Goal: Task Accomplishment & Management: Use online tool/utility

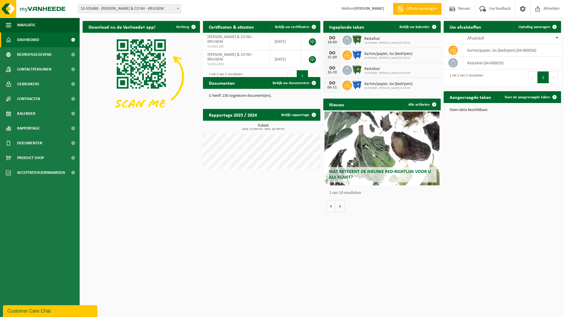
click at [122, 14] on div "Vestiging: 10-535488 - AUDOORN & CO NV - KRUISEM 01-056974 - WANNIJN NV - KLUIS…" at bounding box center [282, 9] width 564 height 18
click at [126, 9] on span "10-535488 - [PERSON_NAME] & CO NV - KRUISEM" at bounding box center [129, 9] width 103 height 8
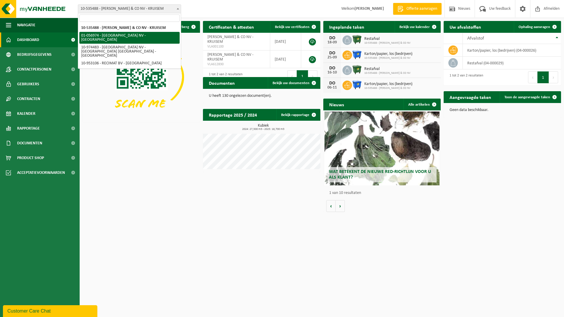
select select "27004"
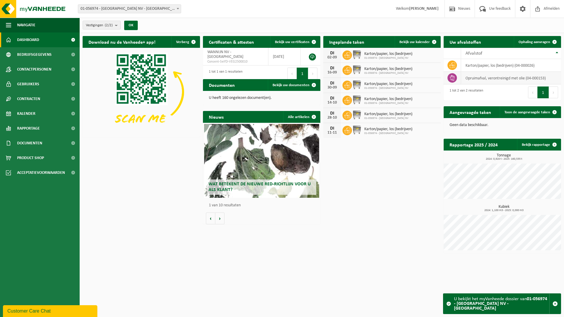
click at [513, 78] on td "opruimafval, verontreinigd met olie (04-000153)" at bounding box center [511, 78] width 100 height 13
click at [534, 78] on td "opruimafval, verontreinigd met olie (04-000153)" at bounding box center [511, 78] width 100 height 13
click at [536, 43] on span "Ophaling aanvragen" at bounding box center [534, 42] width 32 height 4
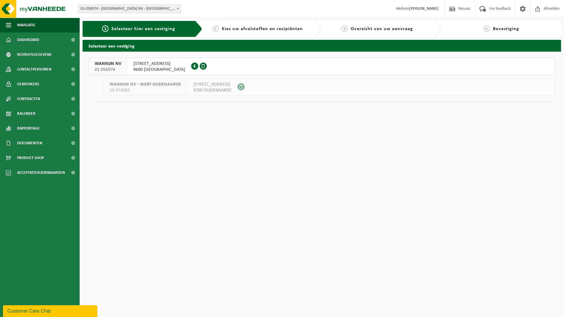
click at [149, 70] on span "9690 KLUISBERGEN" at bounding box center [159, 70] width 52 height 6
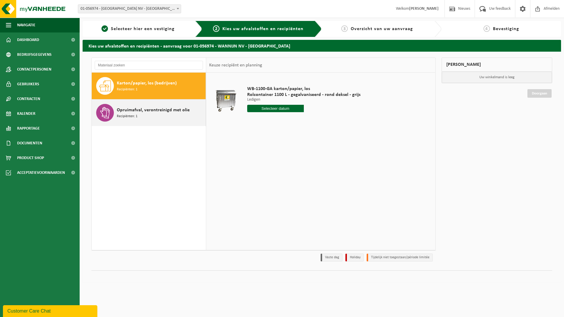
click at [147, 118] on div "Opruimafval, verontreinigd met olie Recipiënten: 1" at bounding box center [160, 113] width 87 height 18
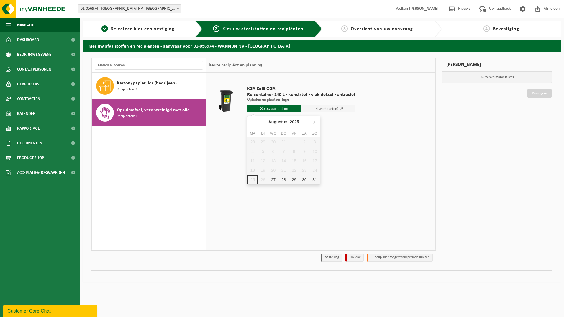
click at [273, 110] on input "text" at bounding box center [274, 108] width 54 height 7
click at [271, 181] on div "27" at bounding box center [273, 179] width 10 height 9
type input "Van 2025-08-27"
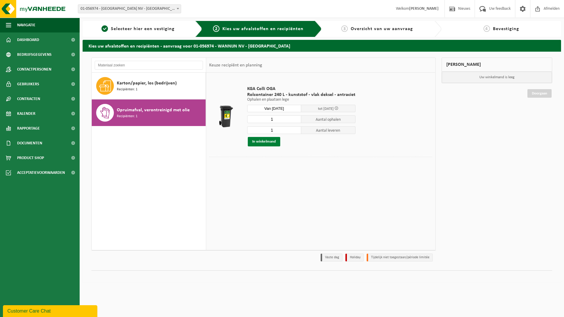
click at [268, 145] on button "In winkelmand" at bounding box center [264, 141] width 32 height 9
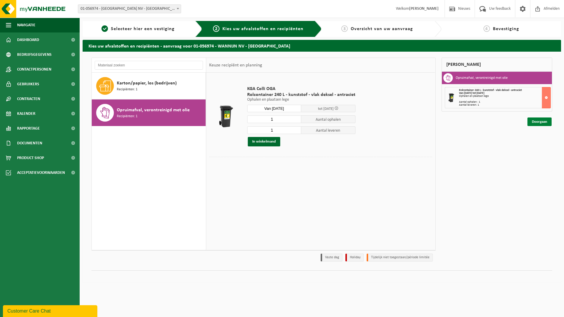
click at [543, 124] on link "Doorgaan" at bounding box center [539, 121] width 24 height 9
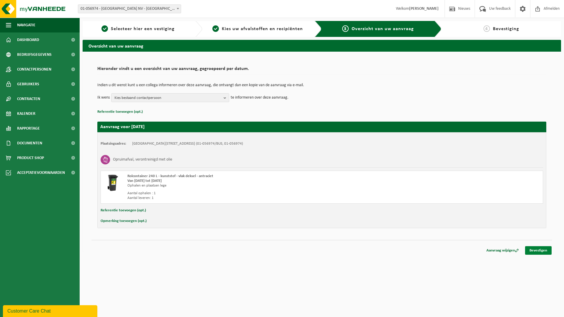
click at [546, 248] on link "Bevestigen" at bounding box center [538, 250] width 27 height 9
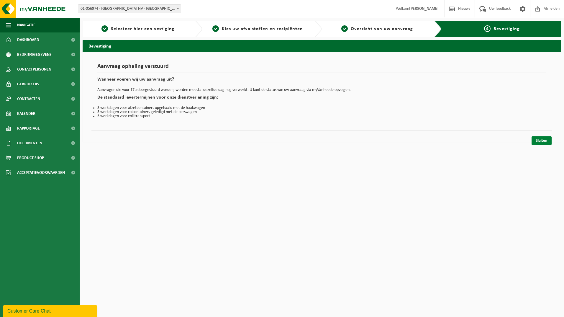
click at [540, 142] on link "Sluiten" at bounding box center [541, 140] width 20 height 9
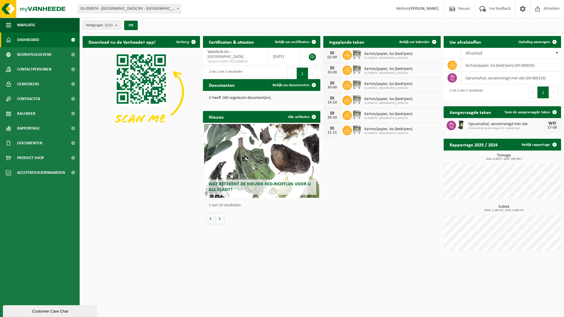
click at [496, 123] on span "Opruimafval, verontreinigd met olie" at bounding box center [505, 124] width 75 height 5
